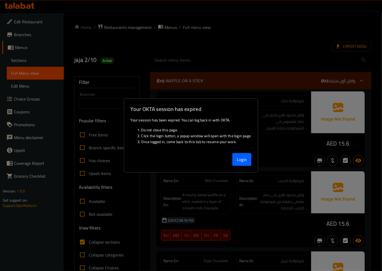
click at [30, 9] on div at bounding box center [191, 135] width 382 height 271
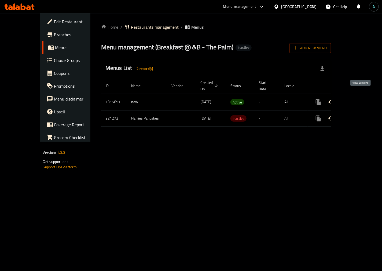
click at [363, 97] on link "enhanced table" at bounding box center [357, 102] width 13 height 13
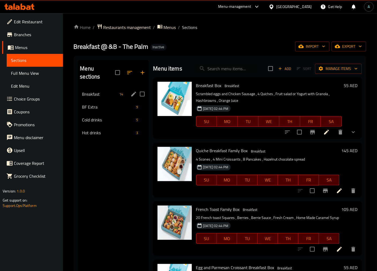
click at [97, 88] on div "Breakfast 14" at bounding box center [113, 94] width 71 height 13
click at [33, 71] on span "Full Menu View" at bounding box center [35, 73] width 48 height 6
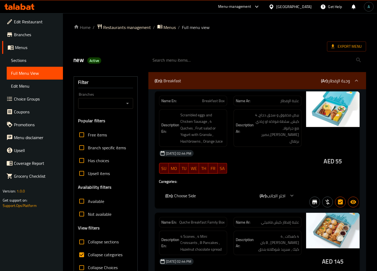
click at [90, 245] on span "Collapse sections" at bounding box center [103, 242] width 31 height 6
click at [88, 245] on input "Collapse sections" at bounding box center [81, 242] width 13 height 13
checkbox input "true"
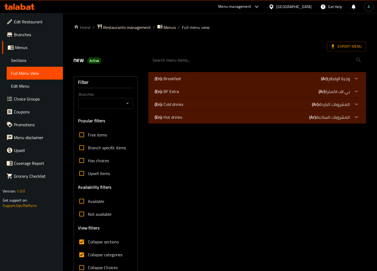
click at [92, 254] on span "Collapse categories" at bounding box center [105, 255] width 35 height 6
click at [88, 254] on input "Collapse categories" at bounding box center [81, 255] width 13 height 13
checkbox input "false"
click at [265, 79] on div "(En): Breakfast (Ar): وجبة الإفطار" at bounding box center [252, 78] width 195 height 6
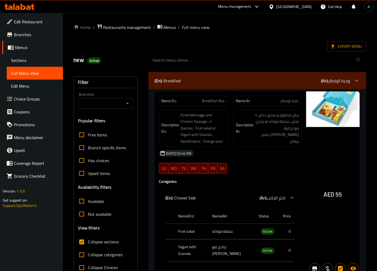
click at [328, 191] on span "AED" at bounding box center [329, 194] width 10 height 10
drag, startPoint x: 324, startPoint y: 191, endPoint x: 335, endPoint y: 191, distance: 10.7
click at [335, 191] on div "AED 55" at bounding box center [334, 183] width 54 height 184
copy span "AED"
click at [266, 230] on span "Active" at bounding box center [268, 231] width 14 height 6
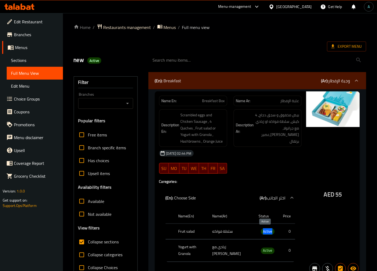
click at [266, 230] on span "Active" at bounding box center [268, 231] width 14 height 6
copy span "Active"
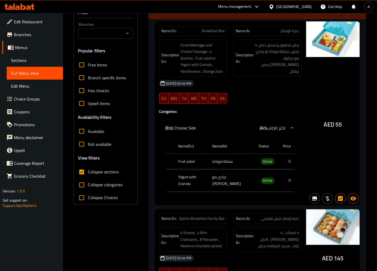
scroll to position [30, 0]
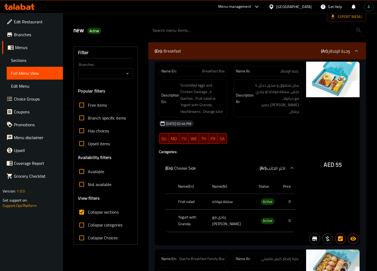
click at [216, 69] on span "Breakfast Box" at bounding box center [213, 71] width 23 height 6
copy span "Breakfast Box"
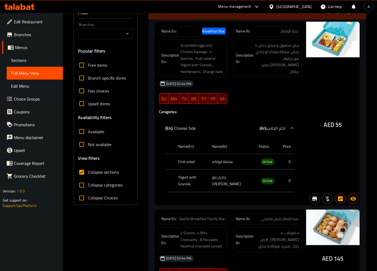
scroll to position [0, 0]
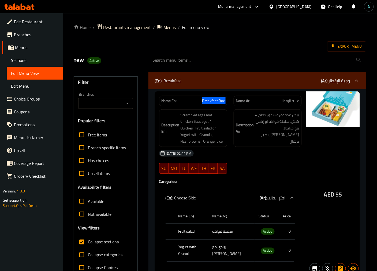
click at [212, 96] on div "Name En: Breakfast Box" at bounding box center [193, 101] width 68 height 10
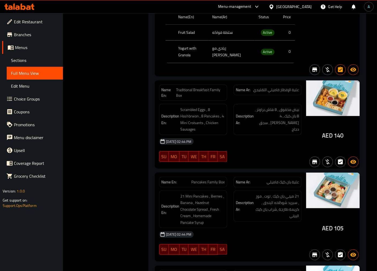
scroll to position [1937, 0]
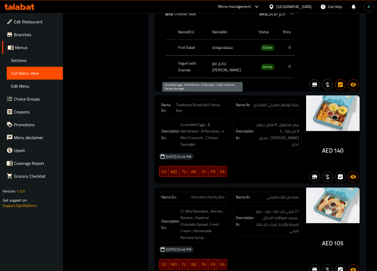
click at [189, 121] on span "Scrambled Eggs , 8 Hashbrwon , 8 Pancakes , 4 Mini Croisants , Chicken Sausages" at bounding box center [203, 134] width 44 height 26
copy span "Hashbrwon"
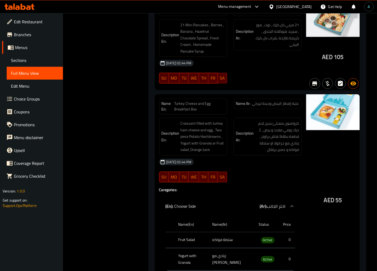
scroll to position [2145, 0]
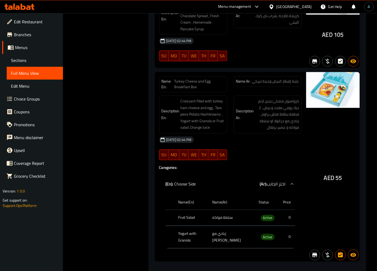
click at [198, 79] on span "Turkey Cheese and Egg Breakfast Box" at bounding box center [200, 84] width 50 height 11
copy span "Turkey Cheese and Egg Breakfast Box"
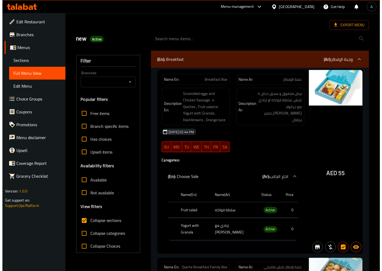
scroll to position [0, 0]
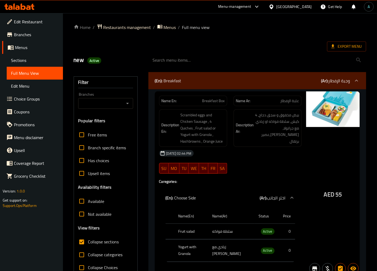
click at [31, 62] on span "Sections" at bounding box center [35, 60] width 48 height 6
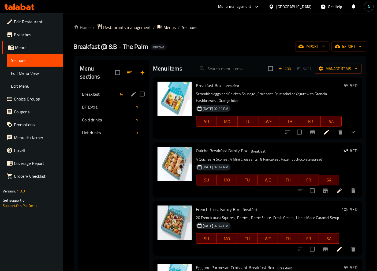
click at [106, 91] on span "Breakfast" at bounding box center [99, 94] width 35 height 6
click at [132, 91] on icon "edit" at bounding box center [134, 94] width 6 height 6
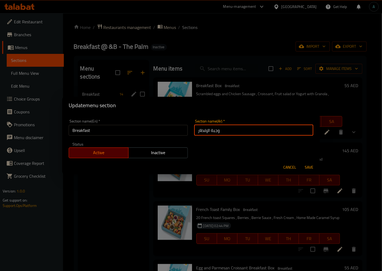
click at [209, 130] on input "وجبة الإفطار" at bounding box center [253, 130] width 119 height 11
click at [214, 134] on input "وجبة الإفطار" at bounding box center [253, 130] width 119 height 11
type input "الإفطار"
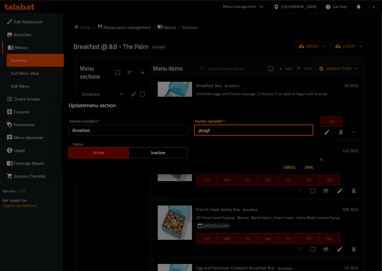
click at [300, 163] on button "Save" at bounding box center [308, 168] width 17 height 10
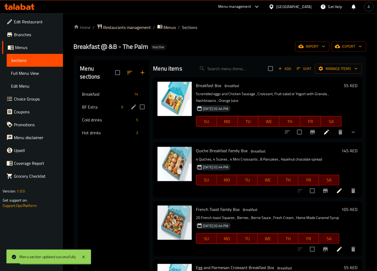
click at [132, 105] on icon "edit" at bounding box center [133, 107] width 5 height 5
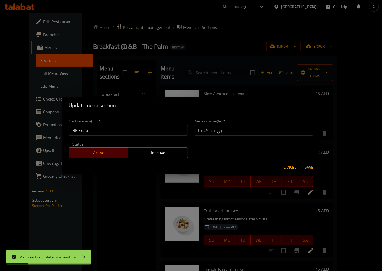
click at [119, 187] on div "Update menu section Section name(En)   * BF Extra Section name(En) * Section na…" at bounding box center [191, 135] width 382 height 271
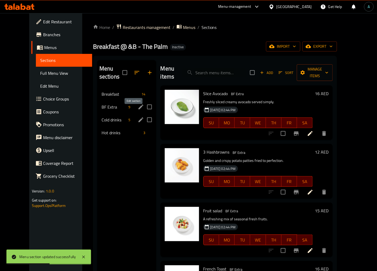
click at [138, 117] on icon "edit" at bounding box center [141, 120] width 6 height 6
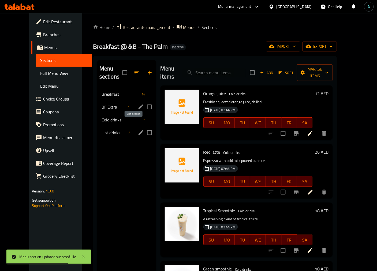
click at [138, 130] on icon "edit" at bounding box center [141, 133] width 6 height 6
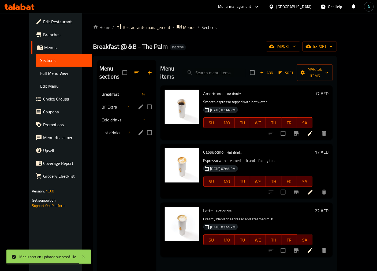
click at [123, 171] on div "Menu sections Breakfast 14 BF Extra 9 Cold drinks 5 Hot drinks 3" at bounding box center [126, 195] width 59 height 271
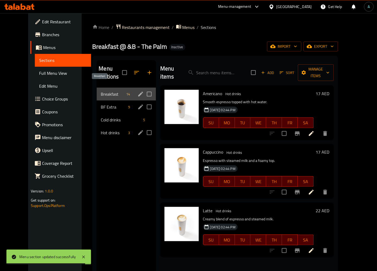
click at [101, 91] on span "Breakfast" at bounding box center [112, 94] width 23 height 6
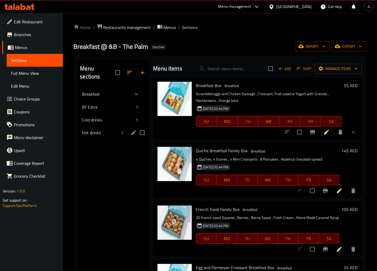
click at [182, 56] on div "Menu sections Breakfast 14 BF Extra 9 Cold drinks 5 Hot drinks 3 Menu items Add…" at bounding box center [220, 196] width 293 height 280
click at [99, 151] on div "Menu sections Breakfast 14 BF Extra 9 Cold drinks 5 Hot drinks 3" at bounding box center [113, 195] width 71 height 271
click at [38, 76] on span "Full Menu View" at bounding box center [35, 73] width 48 height 6
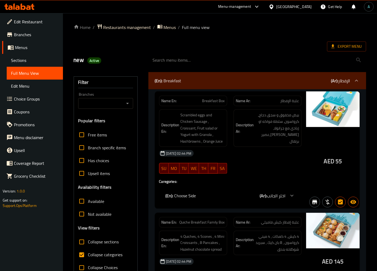
click at [93, 258] on span "Collapse categories" at bounding box center [105, 255] width 35 height 6
click at [88, 258] on input "Collapse categories" at bounding box center [81, 255] width 13 height 13
checkbox input "false"
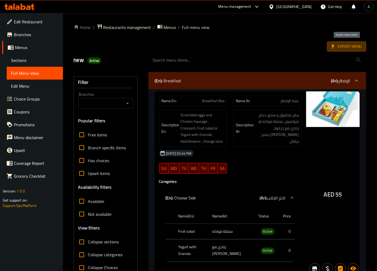
click at [336, 43] on span "Export Menu" at bounding box center [346, 47] width 39 height 10
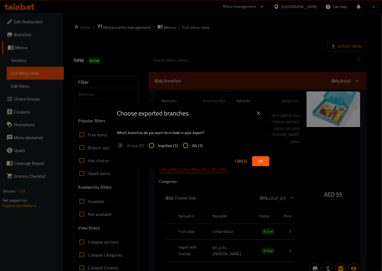
click at [199, 149] on label "All (1)" at bounding box center [190, 145] width 23 height 13
click at [192, 149] on input "All (1)" at bounding box center [185, 145] width 13 height 13
radio input "true"
click at [267, 163] on button "Ok" at bounding box center [260, 161] width 17 height 10
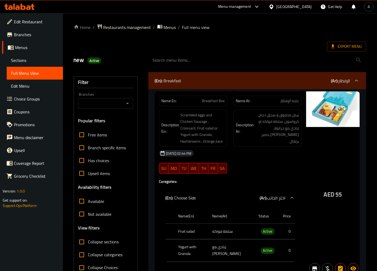
click at [23, 9] on icon at bounding box center [19, 6] width 30 height 6
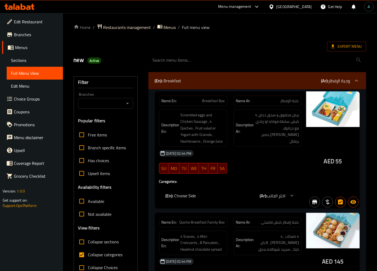
click at [25, 60] on span "Sections" at bounding box center [35, 60] width 48 height 6
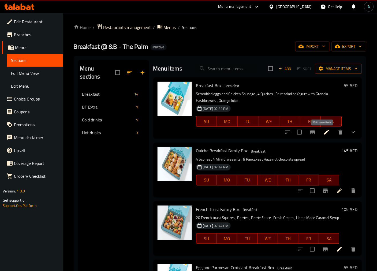
click at [324, 132] on icon at bounding box center [327, 132] width 6 height 6
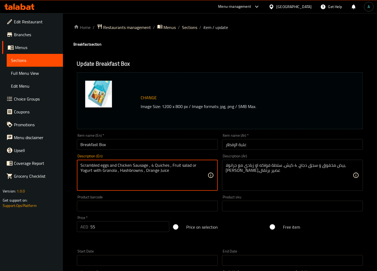
click at [157, 164] on textarea "Scrambled eggs and Chicken Sausage , 4 Quiches , Fruit salad or Yogurt with Gra…" at bounding box center [144, 175] width 127 height 25
click at [154, 164] on textarea "Scrambled eggs and Chicken Sausage , 4 Quiches , Fruit salad or Yogurt with Gra…" at bounding box center [144, 175] width 127 height 25
drag, startPoint x: 151, startPoint y: 164, endPoint x: 168, endPoint y: 168, distance: 17.8
click at [168, 168] on textarea "Scrambled eggs and Chicken Sausage , 4 Quiches , Fruit salad or Yogurt with Gra…" at bounding box center [144, 175] width 127 height 25
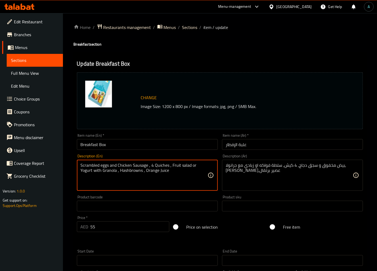
paste textarea "• Croissant"
click at [153, 165] on textarea "Scrambled eggs and Chicken Sausage , • Croissant , Fruit salad or Yogurt with G…" at bounding box center [144, 175] width 127 height 25
drag, startPoint x: 177, startPoint y: 162, endPoint x: 174, endPoint y: 171, distance: 9.5
click at [176, 164] on div "Scrambled eggs and Chicken Sausage , Croissant , Fruit salad or Yogurt with Gra…" at bounding box center [147, 175] width 141 height 31
click at [174, 164] on textarea "Scrambled eggs and Chicken Sausage , Croissant , Fruit salad or Yogurt with Gra…" at bounding box center [144, 175] width 127 height 25
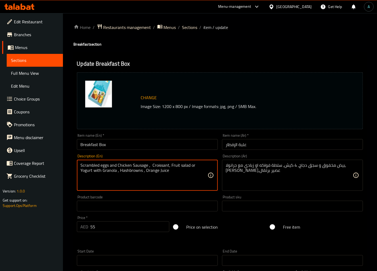
type textarea "Scrambled eggs and Chicken Sausage , Croissant, Fruit salad or Yogurt with Gran…"
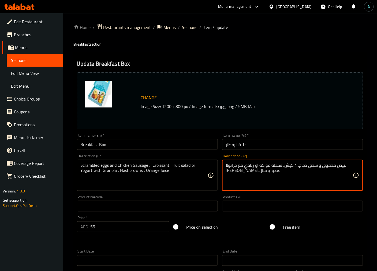
drag, startPoint x: 297, startPoint y: 166, endPoint x: 289, endPoint y: 167, distance: 7.9
click at [298, 164] on textarea "بيض مخفوق و سجق دجاج, 4 كيش, سلطة فواكه او زبادي مع جرانولا, هاش براونز,عصير بر…" at bounding box center [289, 175] width 127 height 25
drag, startPoint x: 287, startPoint y: 167, endPoint x: 296, endPoint y: 167, distance: 8.3
click at [296, 167] on textarea "بيض مخفوق و سجق دجاج, 4 كيش, سلطة فواكه او زبادي مع جرانولا, هاش براونز,عصير بر…" at bounding box center [289, 175] width 127 height 25
type textarea "بيض مخفوق و سجق دجاج, كرواسون, سلطة فواكه او زبادي مع جرانولا, هاش براونز,عصير …"
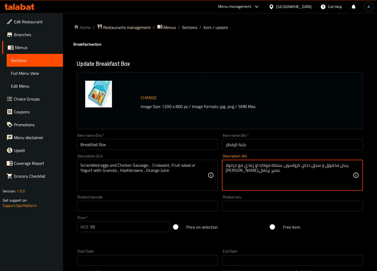
click at [188, 145] on input "Breakfast Box" at bounding box center [147, 144] width 141 height 11
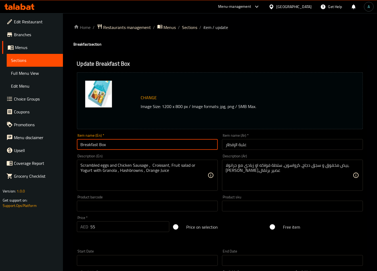
click at [187, 28] on span "Sections" at bounding box center [189, 27] width 15 height 6
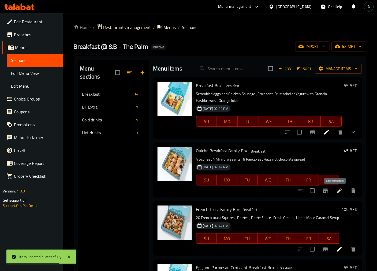
click at [337, 191] on icon at bounding box center [340, 191] width 6 height 6
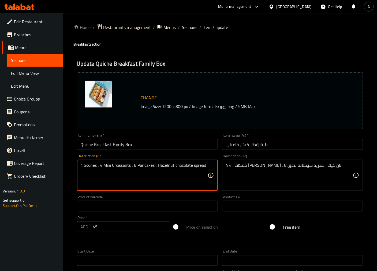
click at [116, 168] on textarea "4 Scones , 4 Mini Croissants , 8 Pancakes , Hazelnut chocolate spread" at bounding box center [144, 175] width 127 height 25
click at [149, 167] on textarea "4 Scones , 4 Mini Croissants , 8 Pancakes , Hazelnut chocolate spread" at bounding box center [144, 175] width 127 height 25
click at [186, 165] on textarea "4 Scones , 4 Mini Croissants , 8 Pancakes , Hazelnut chocolate spread" at bounding box center [144, 175] width 127 height 25
click at [194, 175] on textarea "4 Scones , 4 Mini Croissants , 8 Pancakes , Hazelnut chocolate spread" at bounding box center [144, 175] width 127 height 25
click at [79, 167] on div "4 Scones , 4 Mini Croissants , 8 Pancakes , Hazelnut chocolate spread Descripti…" at bounding box center [147, 175] width 141 height 31
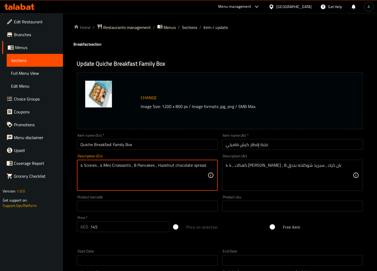
click at [82, 165] on textarea "4 Scones , 4 Mini Croissants , 8 Pancakes , Hazelnut chocolate spread" at bounding box center [144, 175] width 127 height 25
click at [81, 165] on textarea "4 Scones , 4 Mini Croissants , 8 Pancakes , Hazelnut chocolate spread" at bounding box center [144, 175] width 127 height 25
click at [81, 167] on textarea "4 Scones , 4 Mini Croissants , 8 Pancakes , Hazelnut chocolate spread" at bounding box center [144, 175] width 127 height 25
paste textarea "• 4 Quiches"
click at [84, 167] on textarea "• 4 Quiches 4 Scones , 4 Mini Croissants , 8 Pancakes , Hazelnut chocolate spre…" at bounding box center [144, 175] width 127 height 25
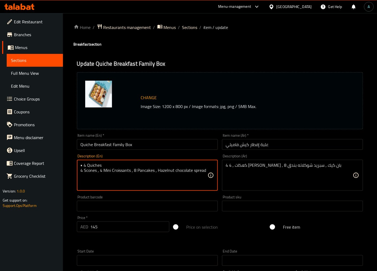
click at [85, 164] on textarea "• 4 Quiches 4 Scones , 4 Mini Croissants , 8 Pancakes , Hazelnut chocolate spre…" at bounding box center [144, 175] width 127 height 25
click at [112, 166] on textarea "4 Quiches 4 Scones , 4 Mini Croissants , 8 Pancakes , Hazelnut chocolate spread" at bounding box center [144, 175] width 127 height 25
type textarea "4 Quiches, 4 Scones , 4 Mini Croissants , 8 Pancakes , Hazelnut chocolate spread"
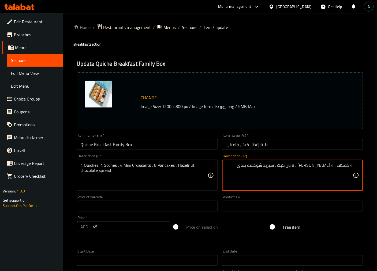
click at [354, 167] on div "4 كعكات , 4 ميني كرواسون , 8 بان كيك , سبريد شوكلاته بندق Description (Ar)" at bounding box center [292, 175] width 141 height 31
type textarea "4 كيش, 4 كعكات , 4 ميني كرواسون , 8 بان كيك , سبريد شوكلاته بندق"
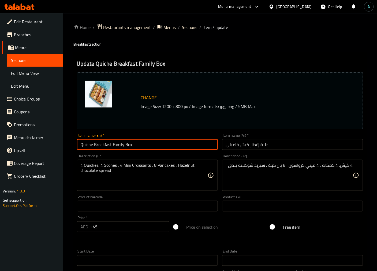
click at [186, 146] on input "Quiche Breakfast Family Box" at bounding box center [147, 144] width 141 height 11
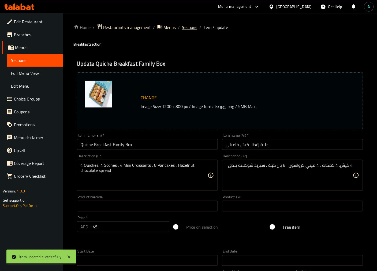
click at [191, 25] on span "Sections" at bounding box center [189, 27] width 15 height 6
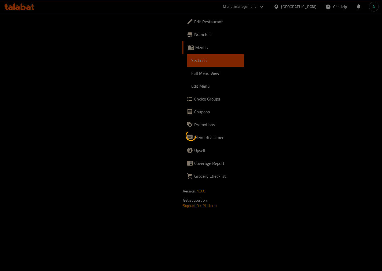
click at [167, 100] on div at bounding box center [191, 135] width 382 height 271
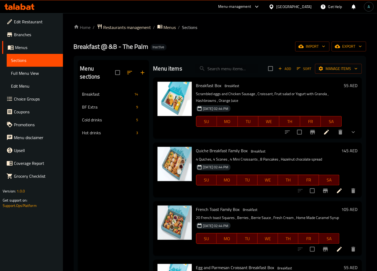
click at [224, 68] on input "search" at bounding box center [226, 68] width 63 height 9
paste input "Turkey Cheese and Egg Breakfast Box"
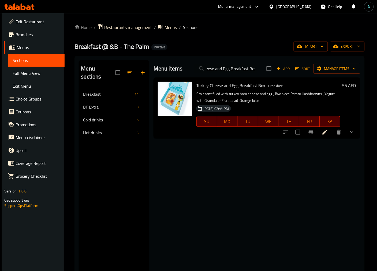
type input "Turkey Cheese and Egg Breakfast Box"
click at [329, 134] on icon at bounding box center [325, 132] width 6 height 6
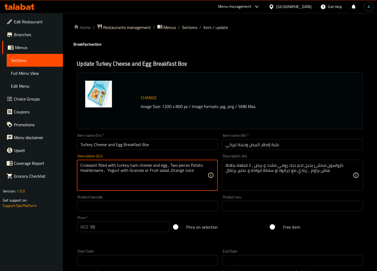
type textarea "Croissant filled with turkey ham cheese and egg , Two pieces Potato Hashbrowns …"
click at [181, 152] on div "Description (En) Croissant filled with turkey ham cheese and egg , Two pieces P…" at bounding box center [147, 172] width 145 height 41
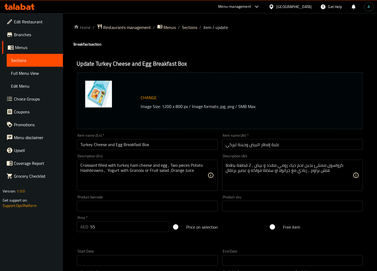
click at [178, 148] on input "Turkey Cheese and Egg Breakfast Box" at bounding box center [147, 144] width 141 height 11
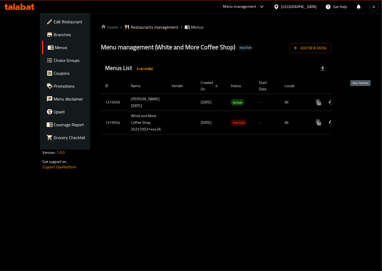
click at [359, 99] on icon "enhanced table" at bounding box center [357, 102] width 6 height 6
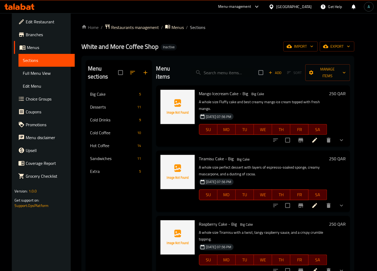
click at [41, 73] on span "Full Menu View" at bounding box center [47, 73] width 48 height 6
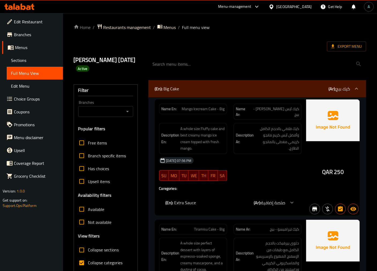
click at [97, 261] on span "Collapse categories" at bounding box center [105, 263] width 35 height 6
click at [88, 261] on input "Collapse categories" at bounding box center [81, 263] width 13 height 13
checkbox input "false"
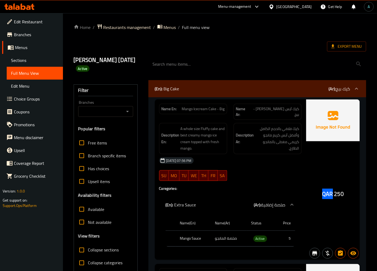
drag, startPoint x: 328, startPoint y: 193, endPoint x: 333, endPoint y: 193, distance: 5.1
click at [333, 193] on div "QAR 250" at bounding box center [334, 179] width 54 height 160
copy span "QAR"
click at [90, 72] on div "Active" at bounding box center [83, 68] width 14 height 6
click at [90, 71] on div "Active" at bounding box center [83, 68] width 14 height 6
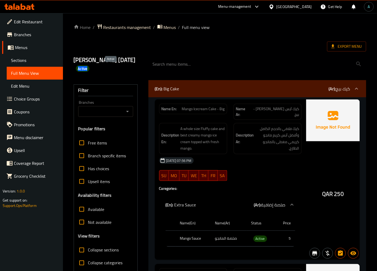
copy span "Active"
click at [338, 44] on span "Export Menu" at bounding box center [347, 46] width 31 height 7
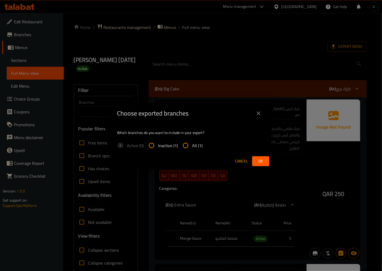
click at [193, 145] on span "All (1)" at bounding box center [197, 145] width 10 height 6
click at [192, 145] on input "All (1)" at bounding box center [185, 145] width 13 height 13
radio input "true"
click at [264, 161] on span "Ok" at bounding box center [260, 161] width 9 height 7
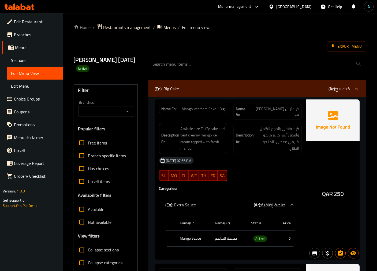
drag, startPoint x: 201, startPoint y: 49, endPoint x: 106, endPoint y: 76, distance: 98.5
click at [201, 49] on div "habiba mohamed 3/10/2025 Active" at bounding box center [220, 64] width 299 height 32
